Goal: Browse casually

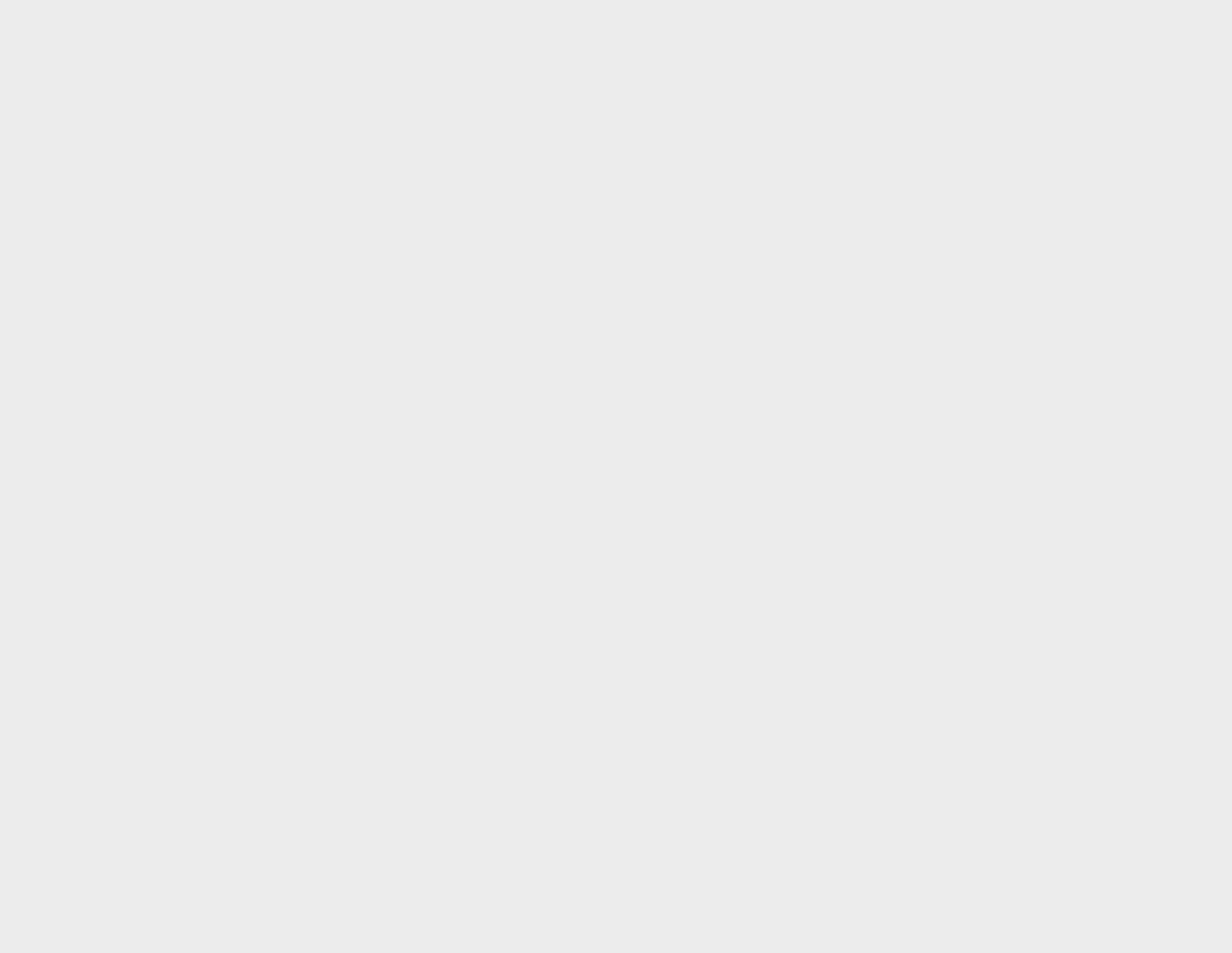
click at [686, 0] on html at bounding box center [616, 0] width 1232 height 0
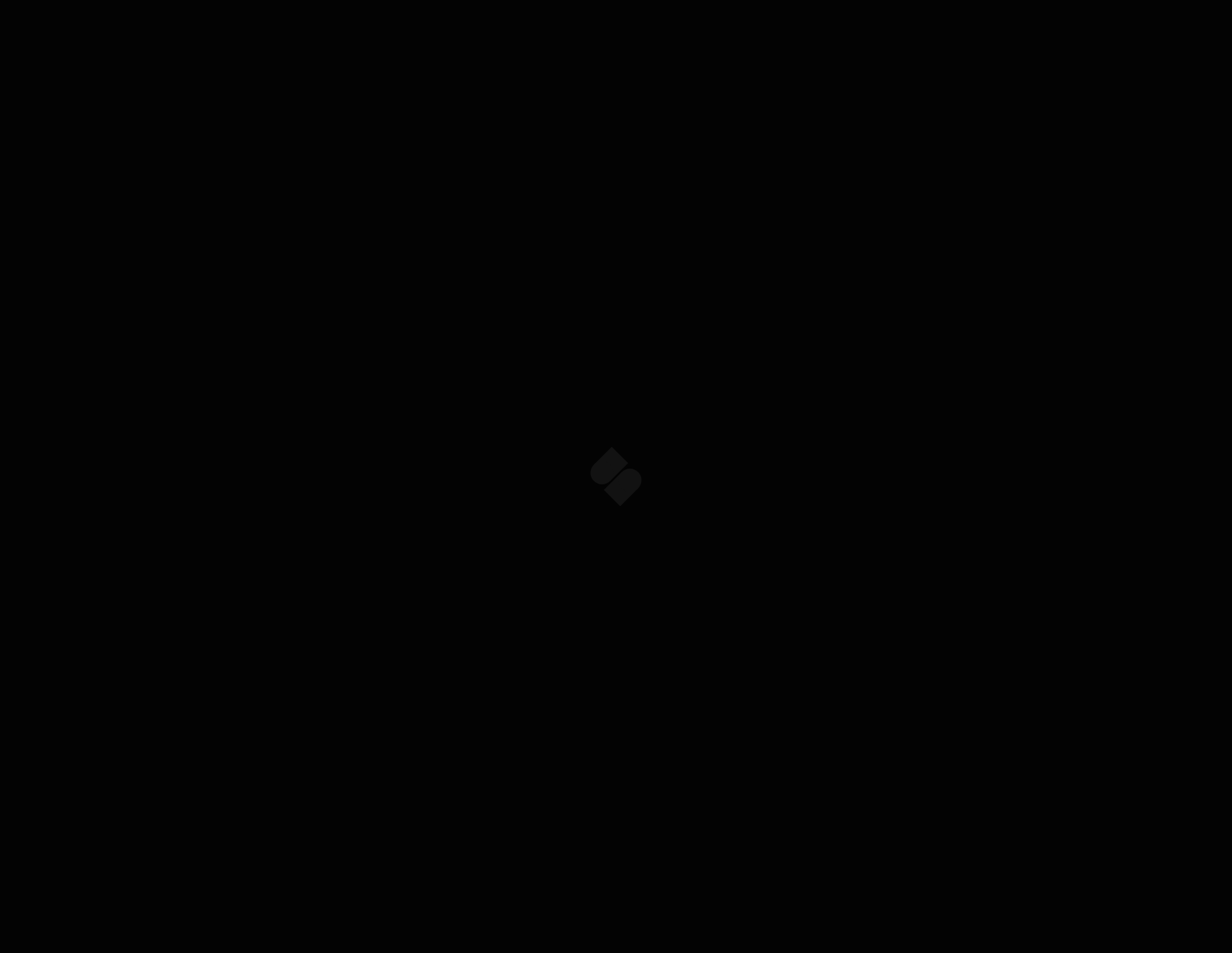
click at [760, 525] on span "SPARQ" at bounding box center [760, 545] width 396 height 138
click at [876, 267] on video at bounding box center [616, 476] width 1693 height 953
